Goal: Complete application form

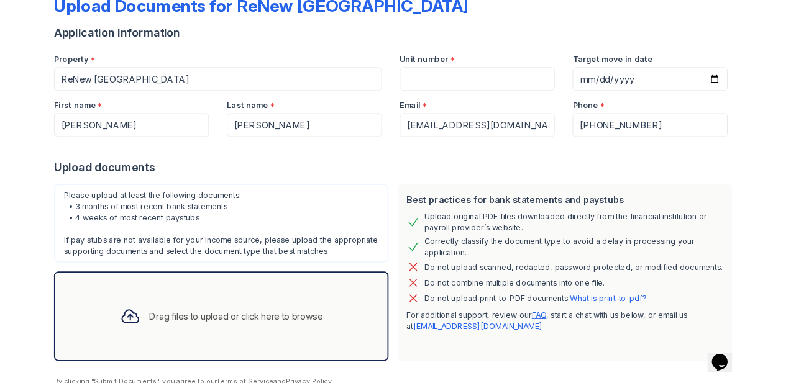
scroll to position [75, 0]
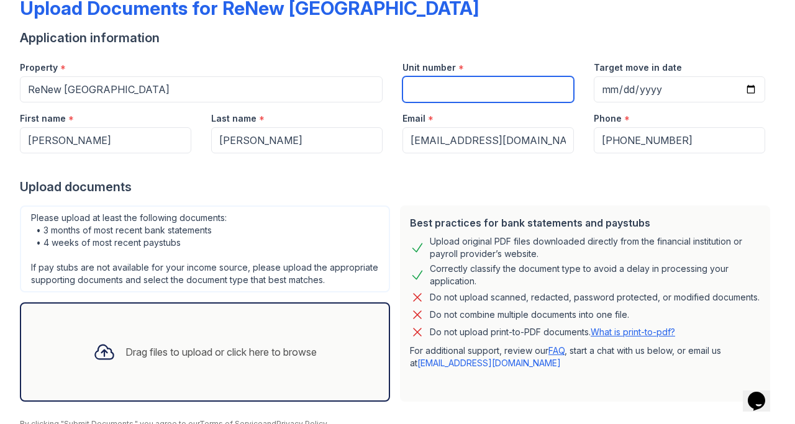
click at [447, 89] on input "Unit number" at bounding box center [487, 89] width 171 height 26
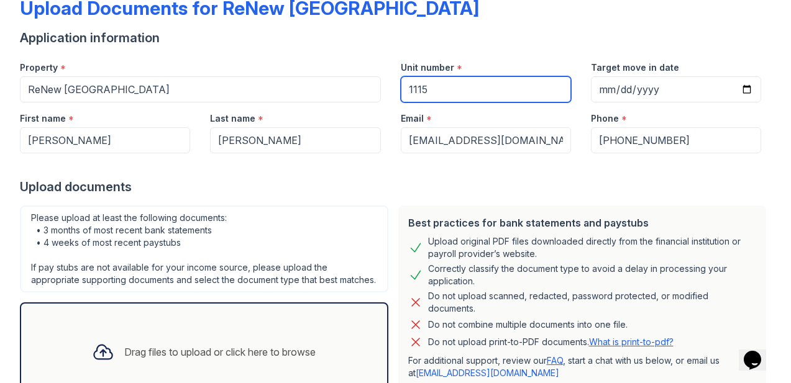
type input "1115"
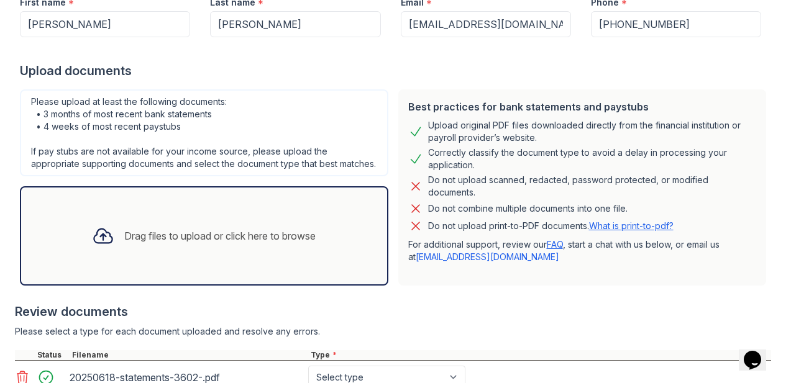
scroll to position [219, 0]
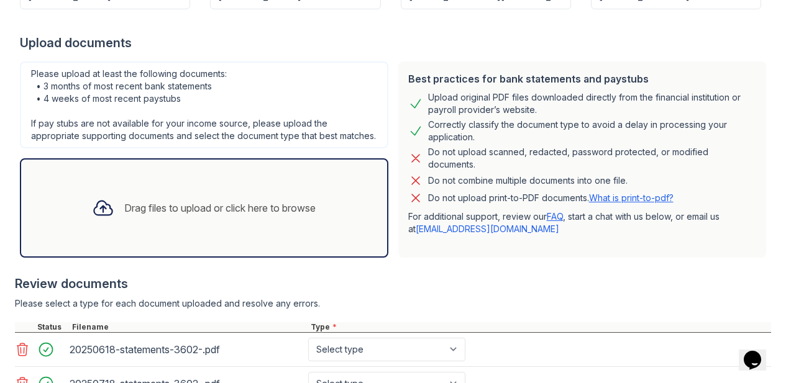
click at [230, 216] on div "Drag files to upload or click here to browse" at bounding box center [219, 208] width 191 height 15
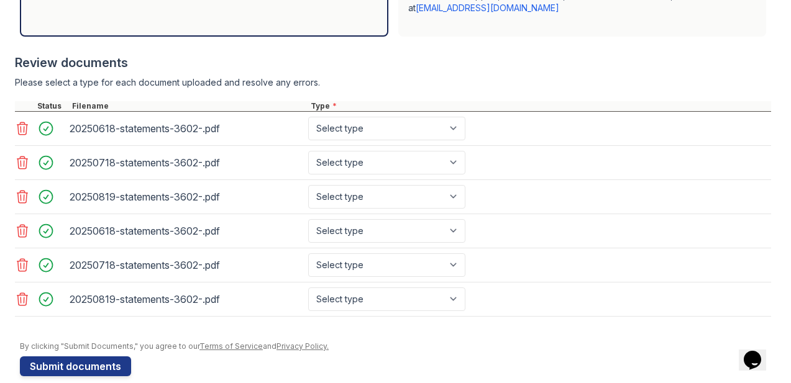
scroll to position [443, 0]
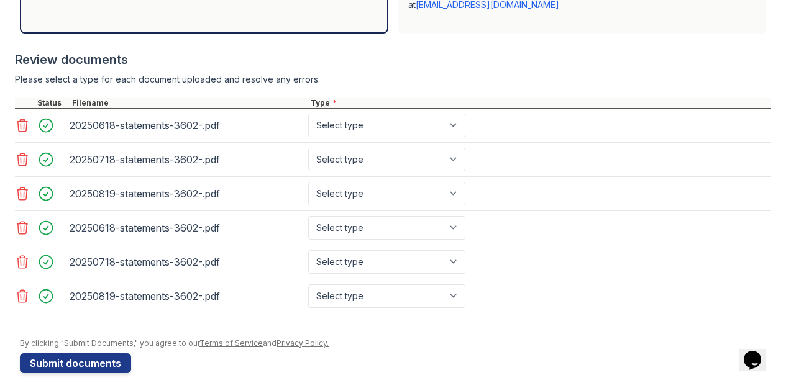
click at [22, 235] on icon at bounding box center [22, 227] width 15 height 15
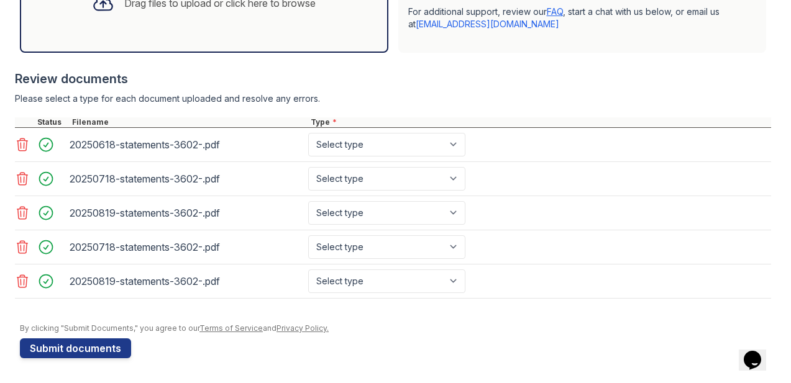
click at [20, 247] on icon at bounding box center [22, 247] width 15 height 15
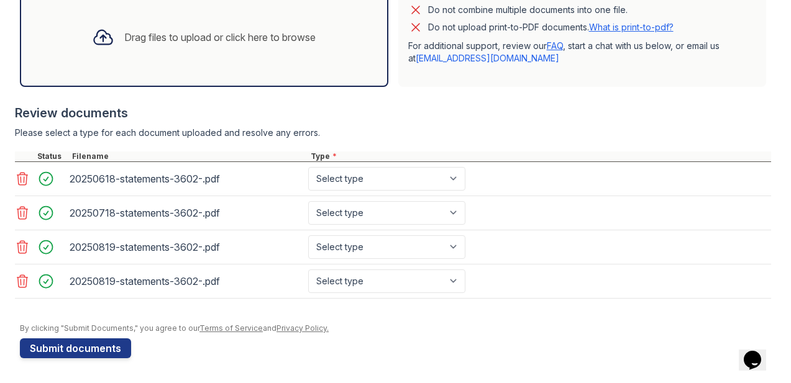
click at [20, 277] on icon at bounding box center [22, 281] width 11 height 12
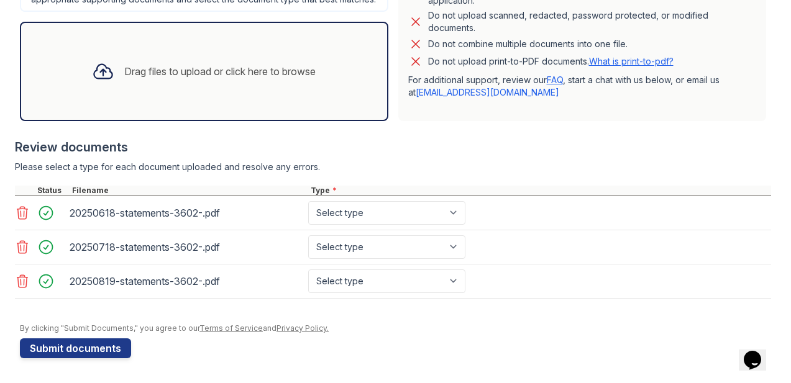
scroll to position [368, 0]
click at [459, 213] on select "Select type Paystub Bank Statement Offer Letter Tax Documents Benefit Award Let…" at bounding box center [386, 213] width 157 height 24
select select "bank_statement"
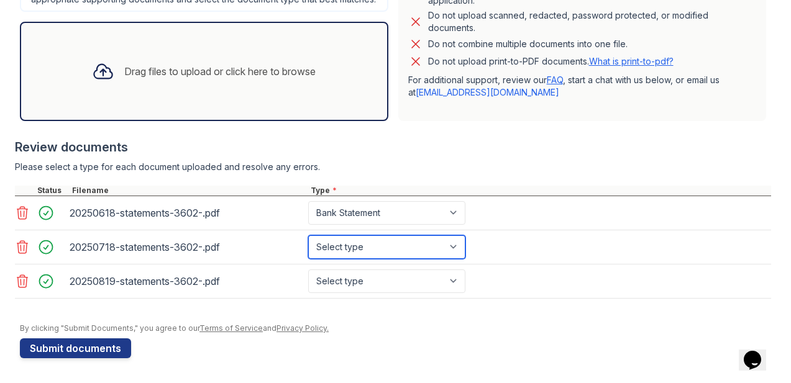
click at [460, 247] on select "Select type Paystub Bank Statement Offer Letter Tax Documents Benefit Award Let…" at bounding box center [386, 247] width 157 height 24
select select "bank_statement"
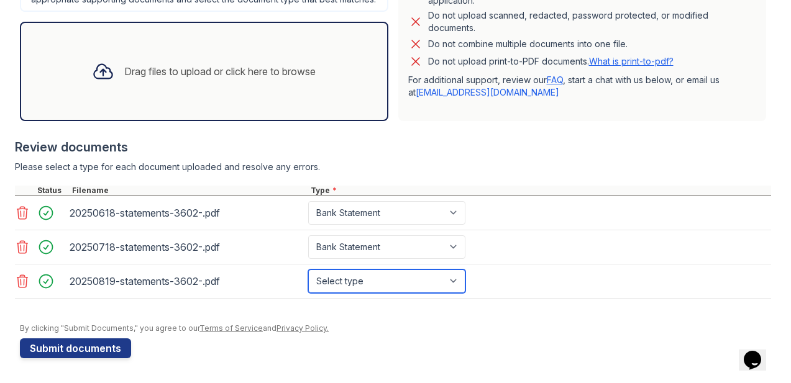
click at [458, 278] on select "Select type Paystub Bank Statement Offer Letter Tax Documents Benefit Award Let…" at bounding box center [386, 282] width 157 height 24
select select "bank_statement"
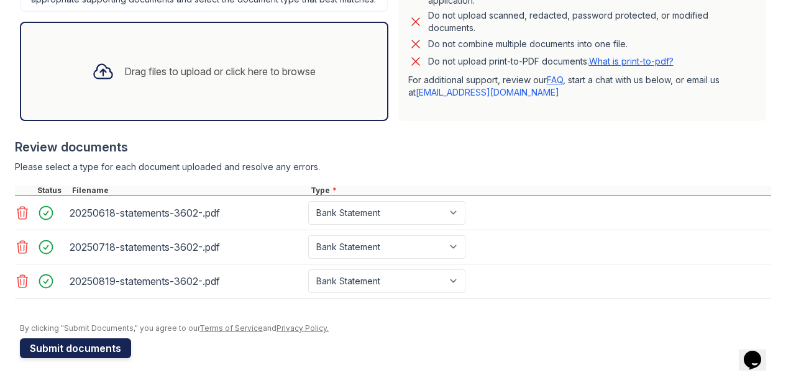
click at [67, 345] on button "Submit documents" at bounding box center [75, 349] width 111 height 20
